Goal: Task Accomplishment & Management: Manage account settings

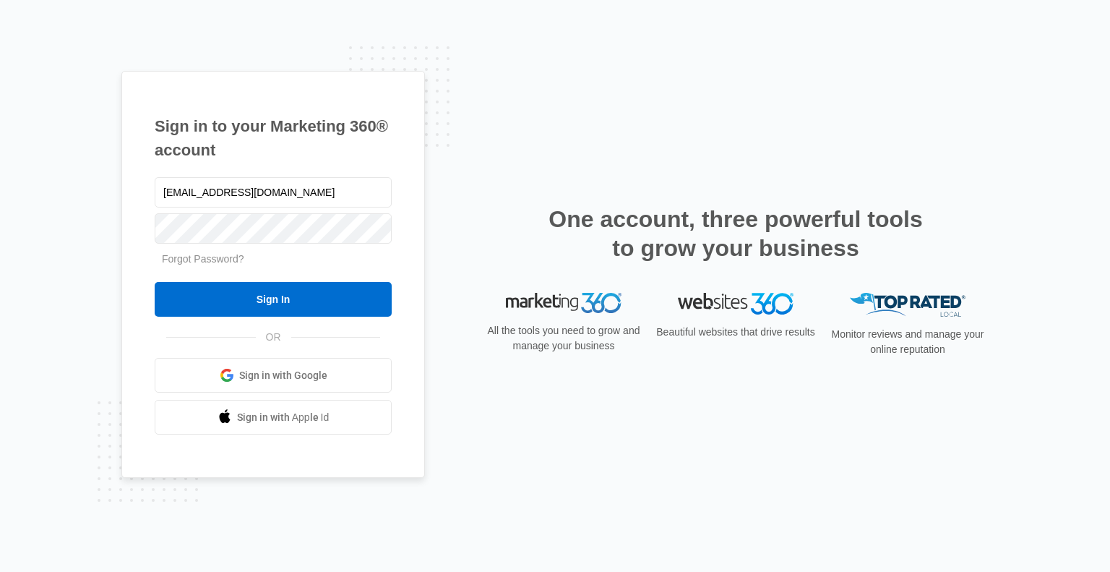
type input "[EMAIL_ADDRESS][DOMAIN_NAME]"
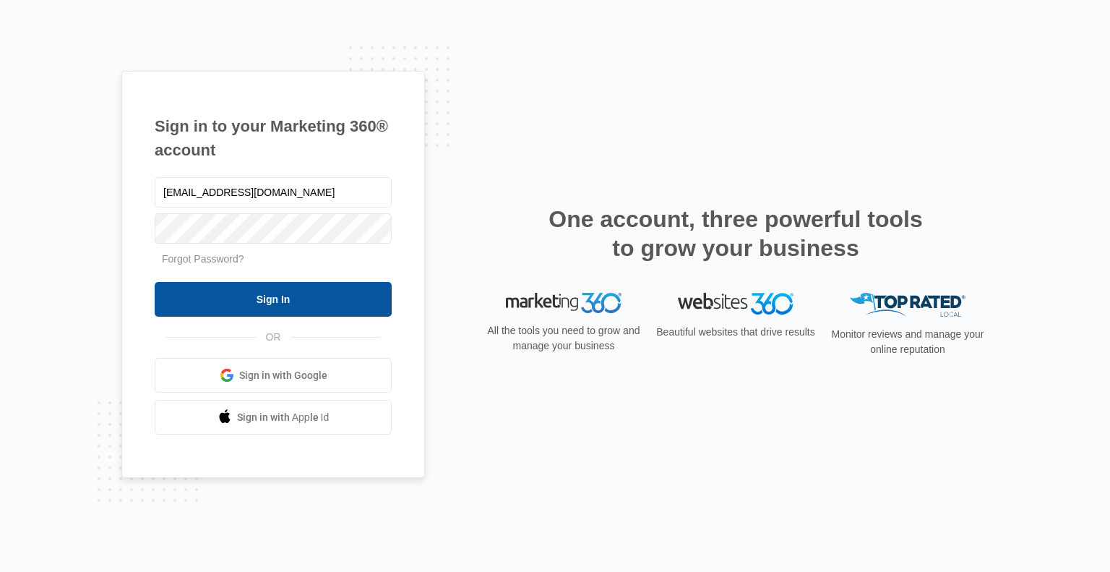
click at [302, 291] on input "Sign In" at bounding box center [273, 299] width 237 height 35
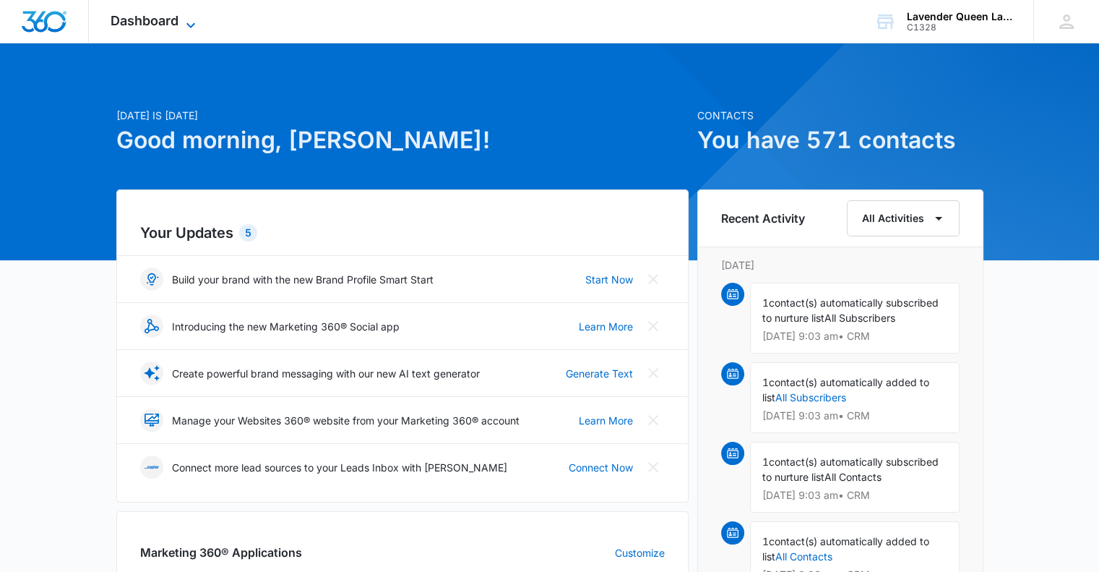
click at [192, 22] on icon at bounding box center [190, 25] width 17 height 17
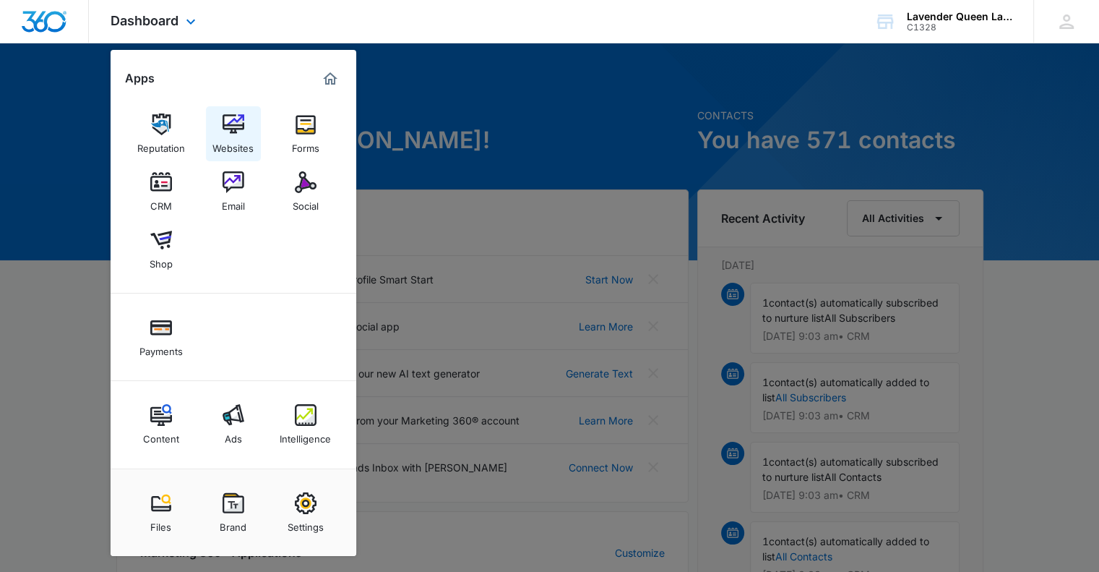
click at [231, 130] on img at bounding box center [234, 124] width 22 height 22
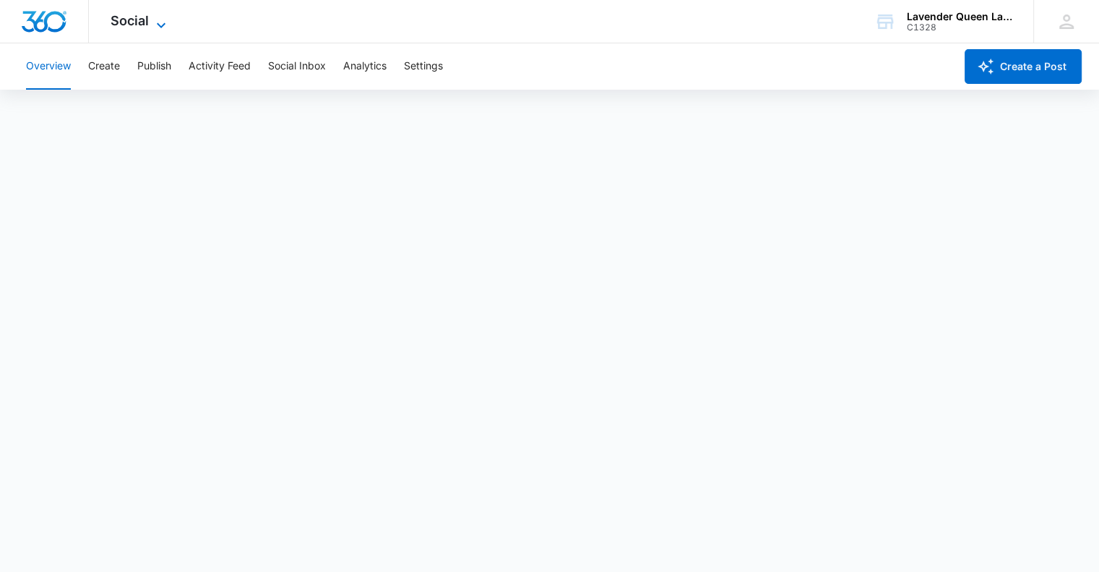
click at [166, 25] on icon at bounding box center [160, 25] width 17 height 17
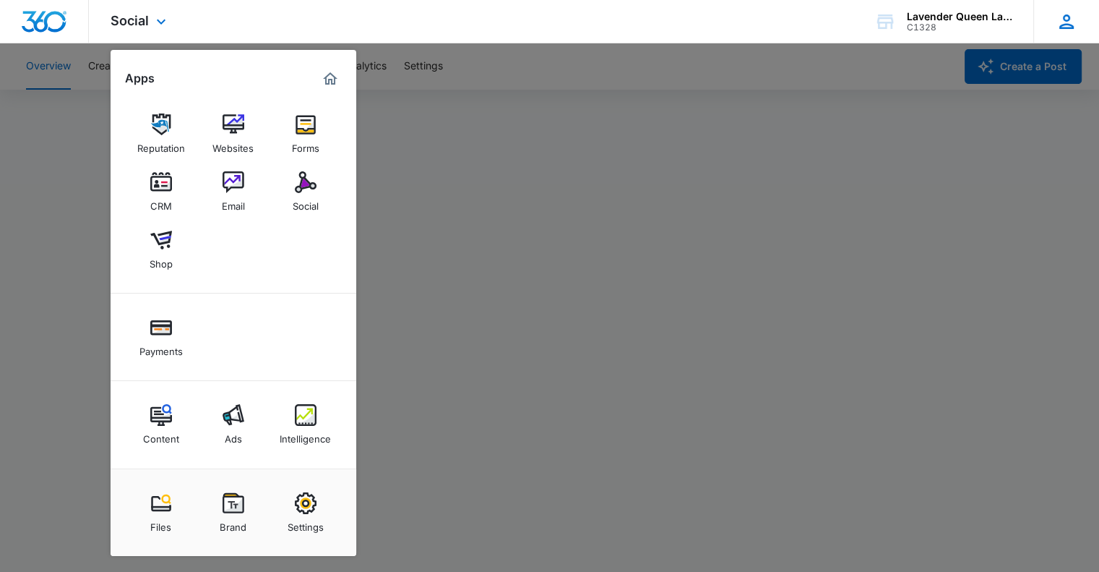
click at [1066, 25] on icon at bounding box center [1067, 22] width 22 height 22
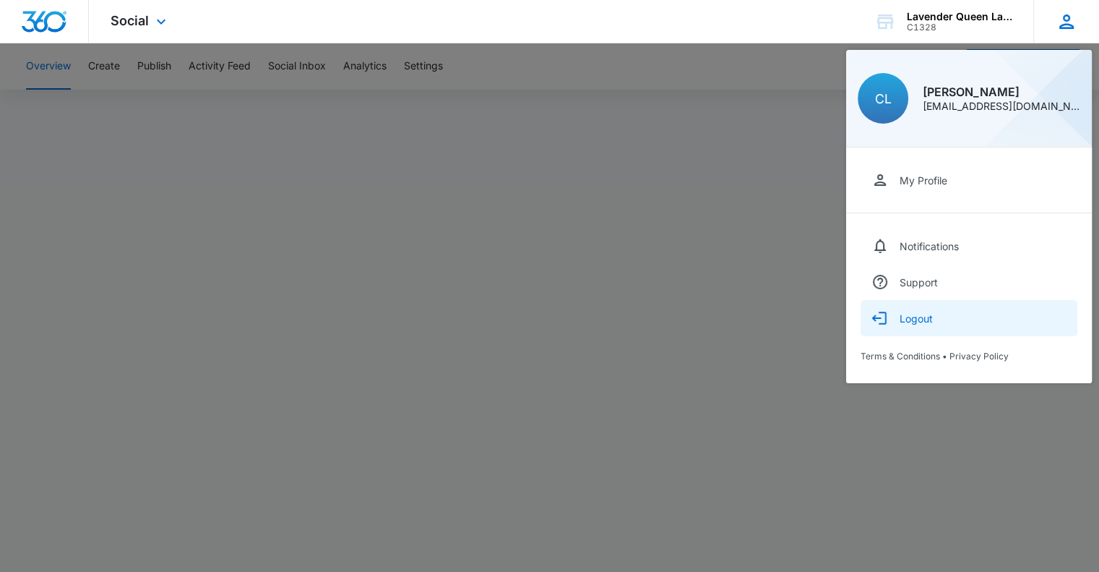
click at [898, 326] on button "Logout" at bounding box center [969, 318] width 217 height 36
